Goal: Find contact information: Find contact information

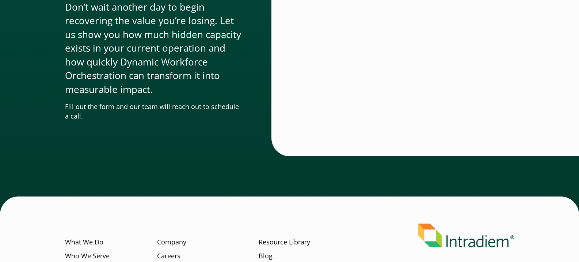
scroll to position [2529, 0]
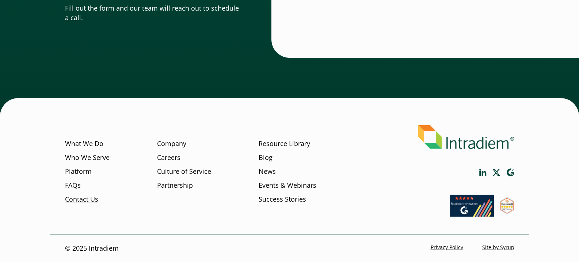
click at [84, 198] on link "Contact Us" at bounding box center [81, 198] width 33 height 9
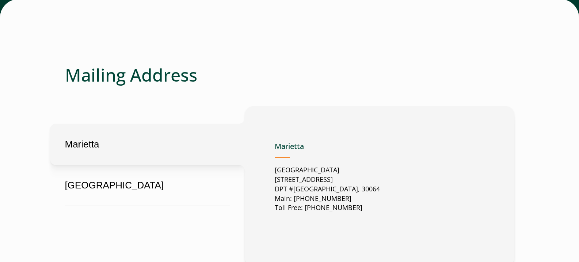
scroll to position [292, 0]
drag, startPoint x: 310, startPoint y: 187, endPoint x: 273, endPoint y: 189, distance: 36.6
click at [273, 189] on div "[GEOGRAPHIC_DATA][STREET_ADDRESS] Main: [PHONE_NUMBER] Toll Free: 888-566-[GEOG…" at bounding box center [380, 185] width 270 height 160
copy p "DPT #37049"
